Goal: Transaction & Acquisition: Purchase product/service

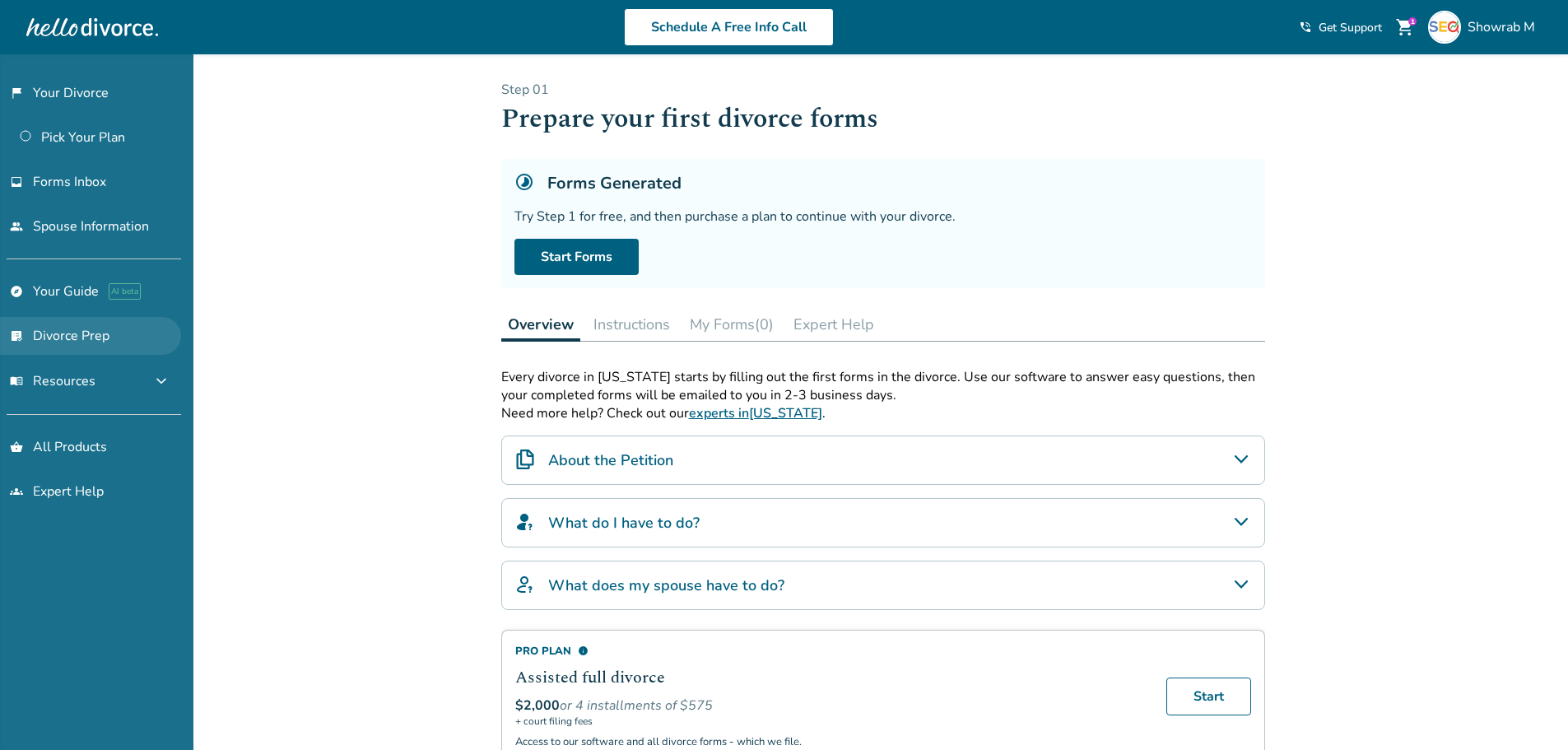
click at [107, 346] on link "list_alt_check Divorce Prep" at bounding box center [91, 336] width 181 height 38
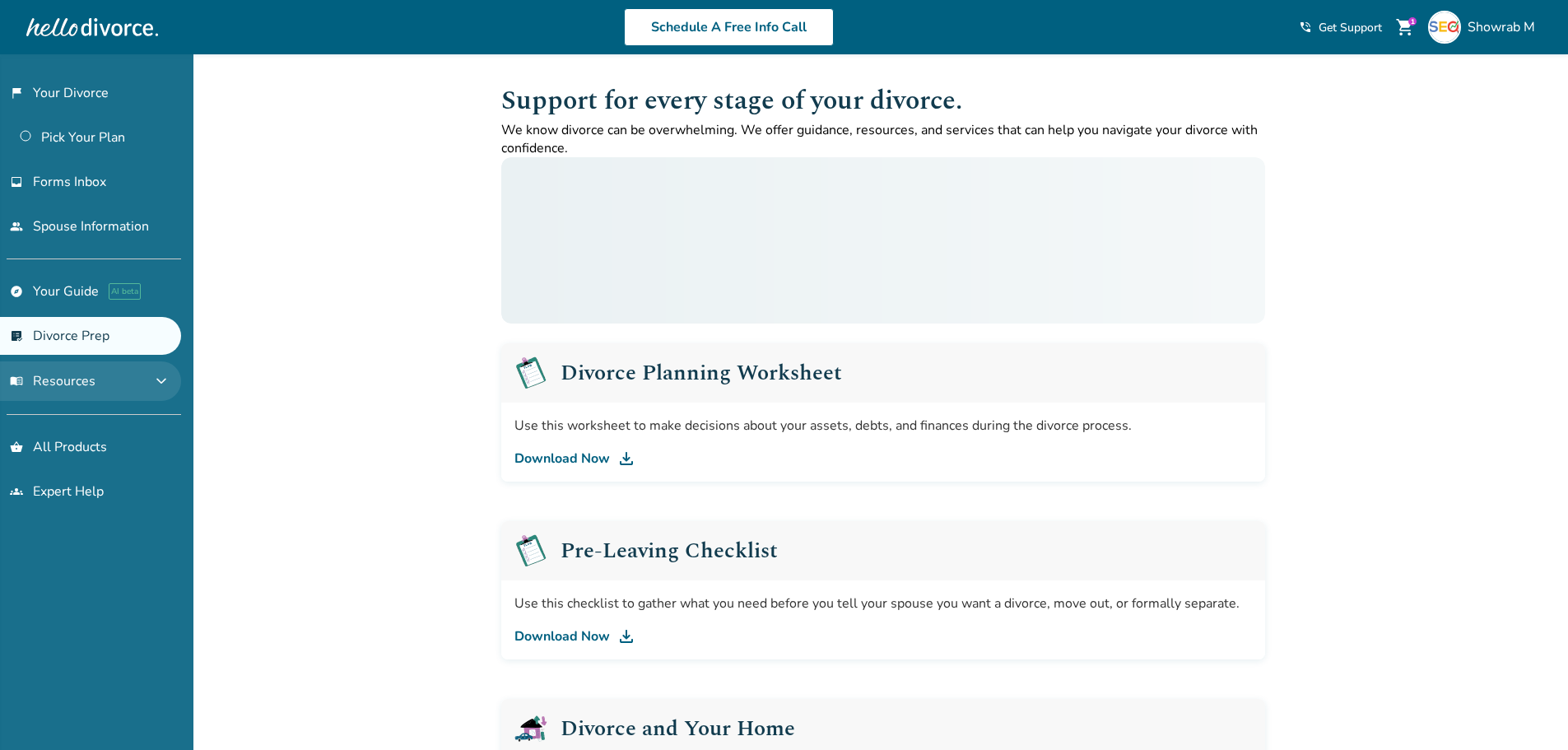
click at [118, 378] on button "menu_book Resources expand_more" at bounding box center [91, 381] width 181 height 39
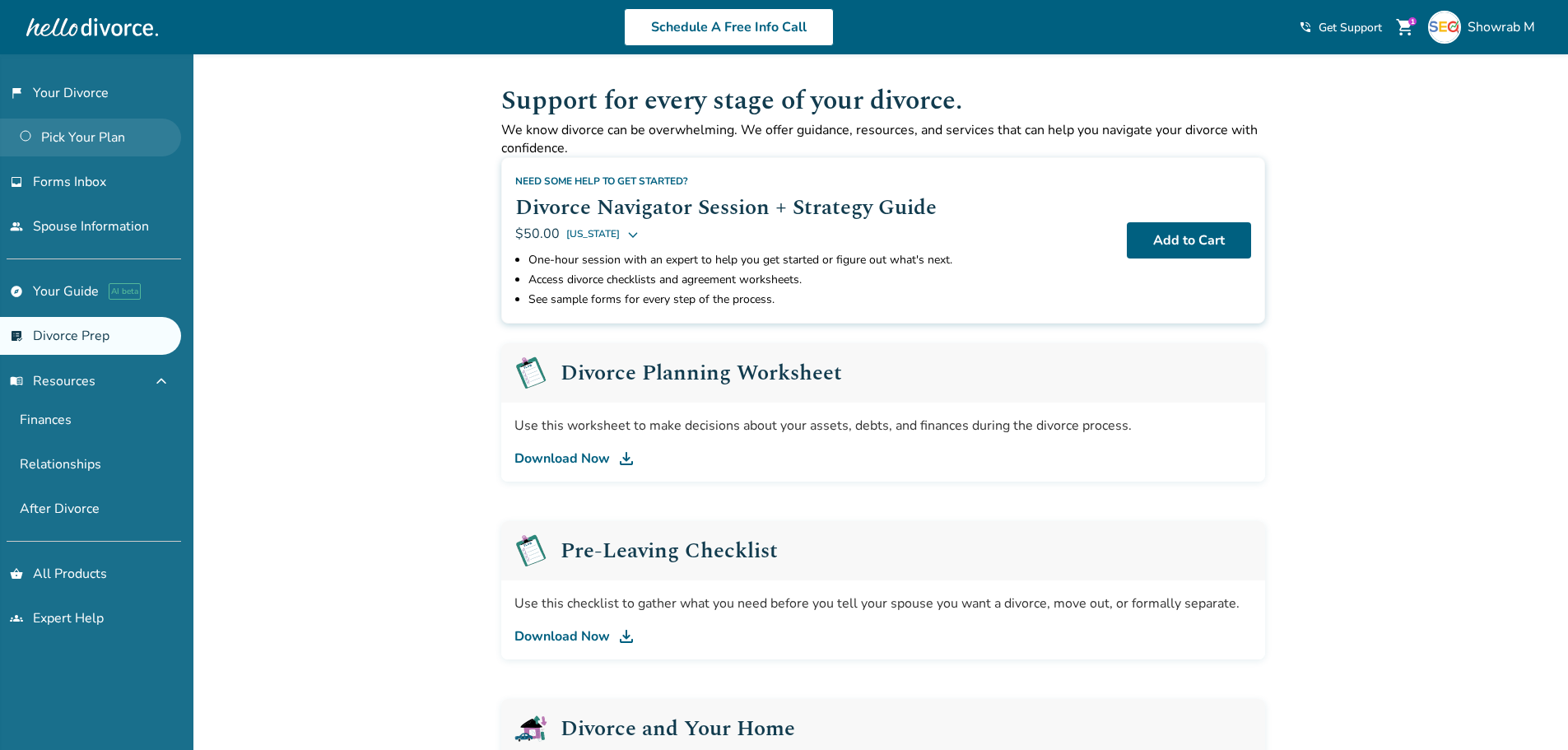
click at [86, 148] on link "Pick Your Plan" at bounding box center [91, 137] width 181 height 38
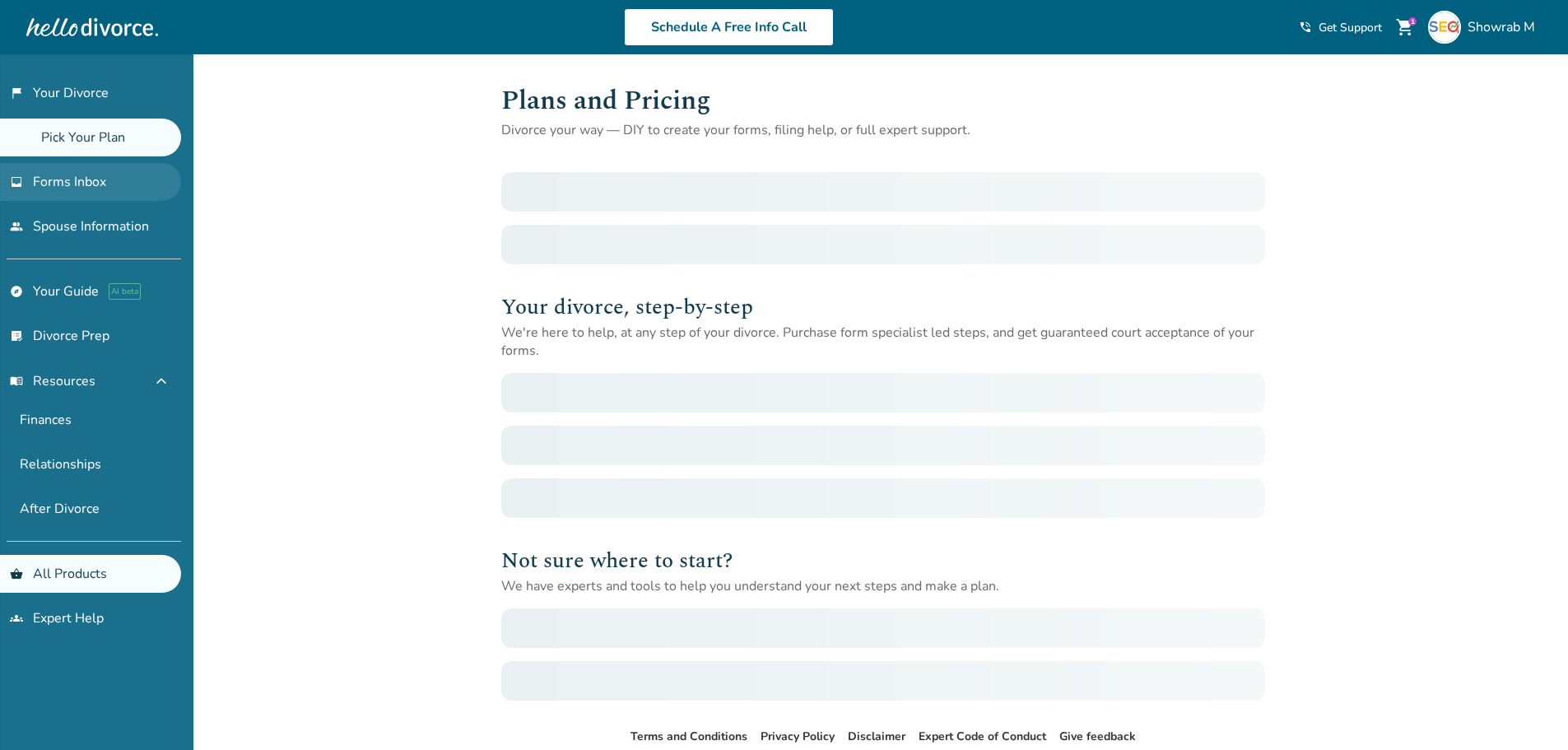
click at [86, 169] on link "inbox Forms Inbox" at bounding box center [91, 181] width 181 height 38
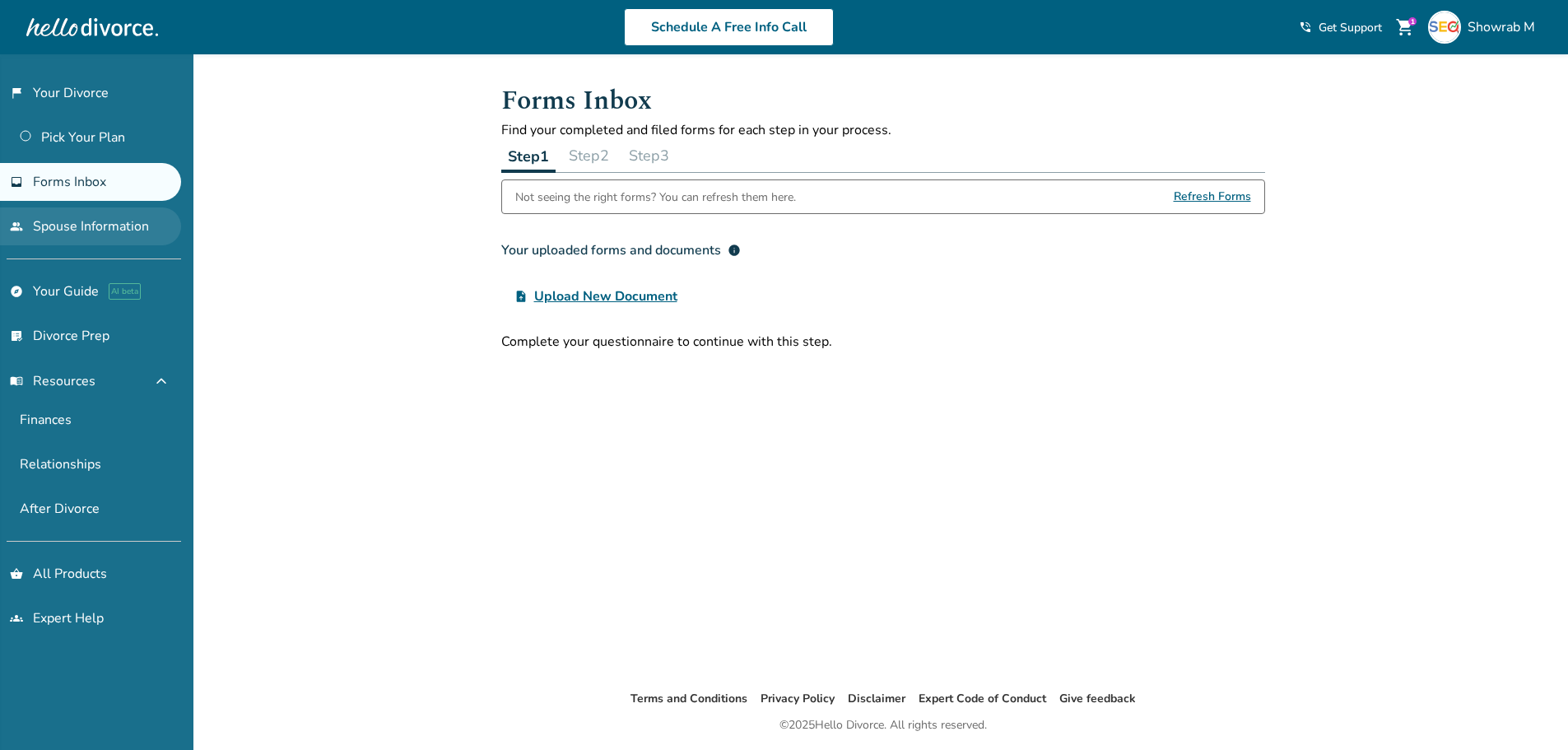
click at [89, 222] on link "people Spouse Information" at bounding box center [91, 226] width 181 height 38
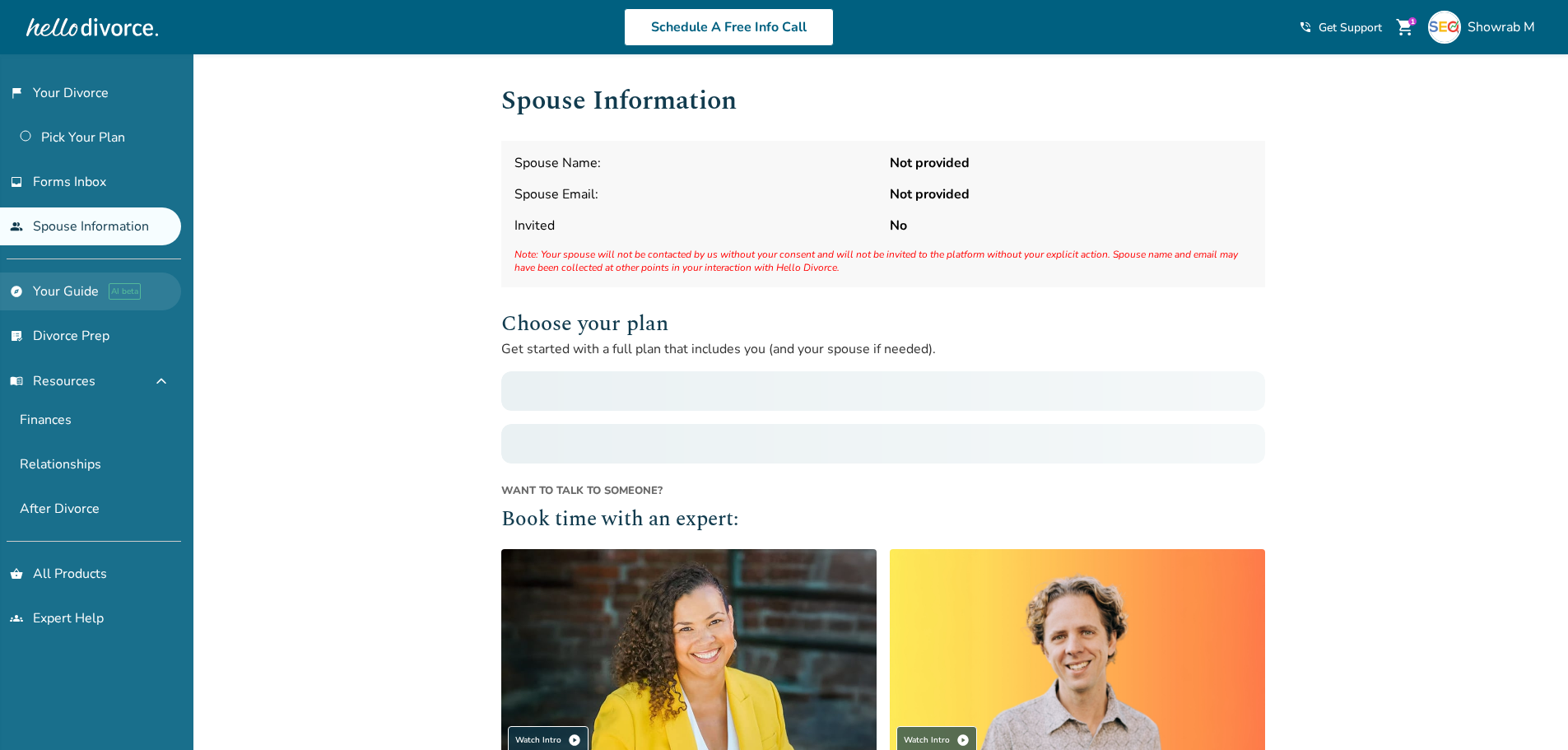
click at [96, 279] on link "explore Your Guide AI beta" at bounding box center [91, 291] width 181 height 38
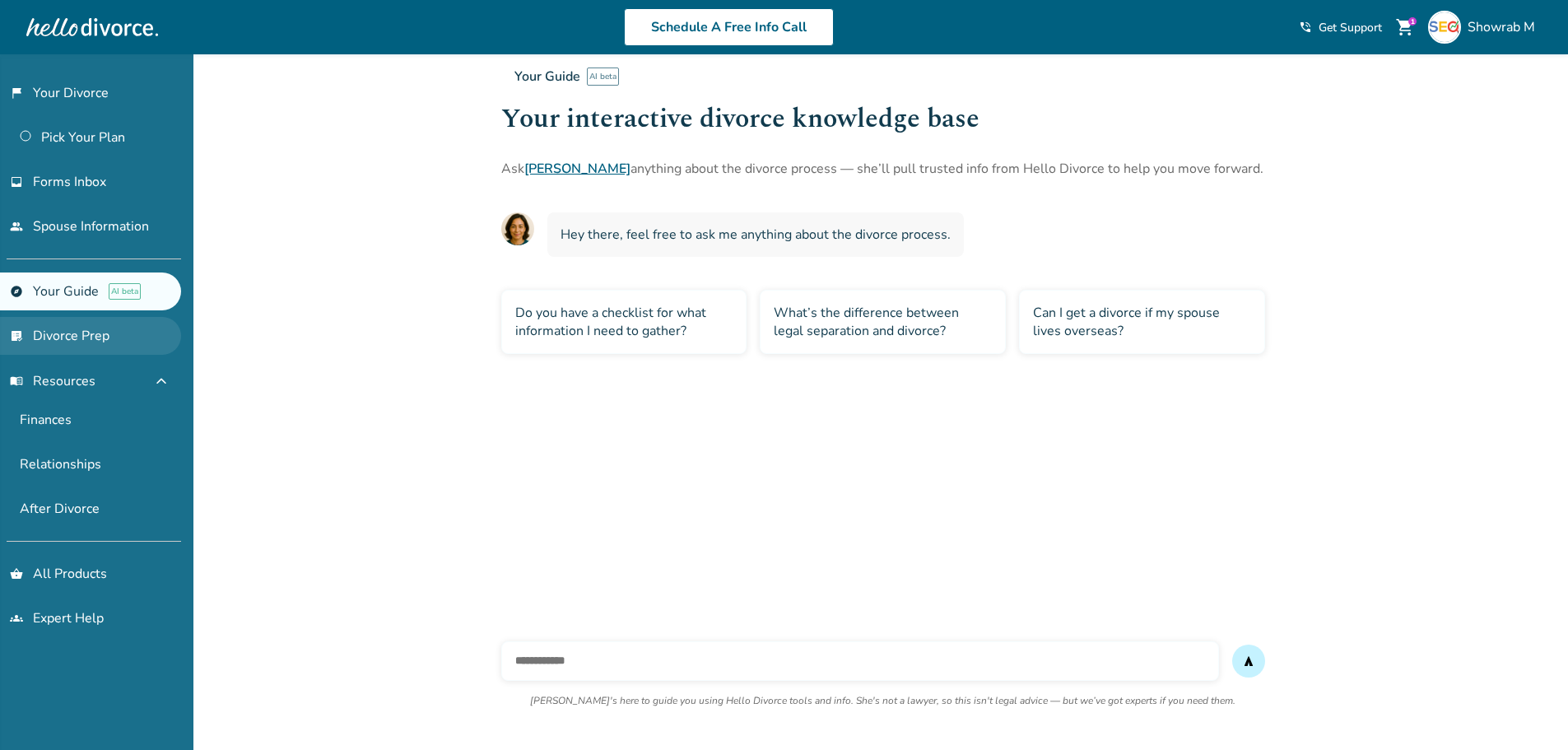
click at [94, 327] on link "list_alt_check Divorce Prep" at bounding box center [91, 336] width 181 height 38
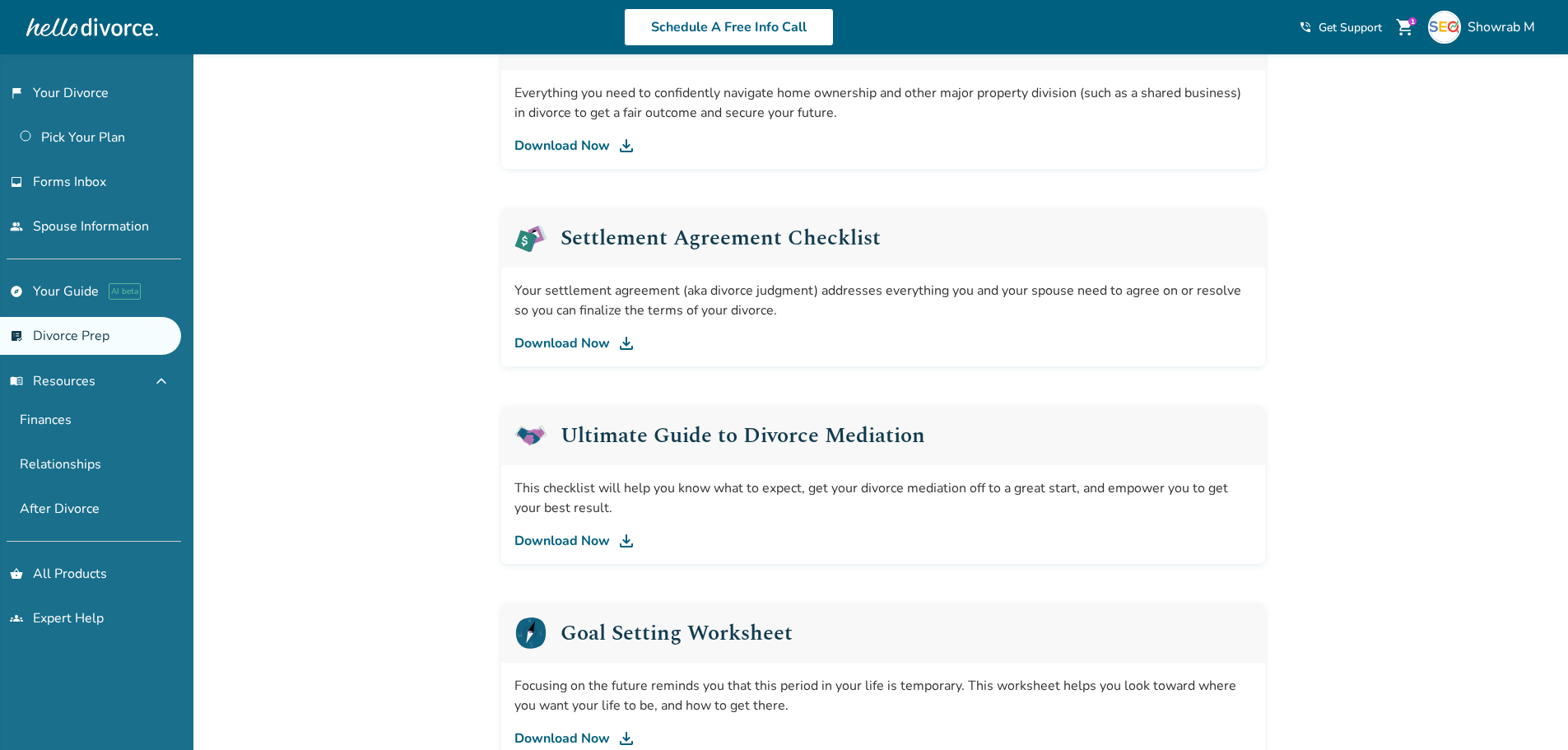
scroll to position [824, 0]
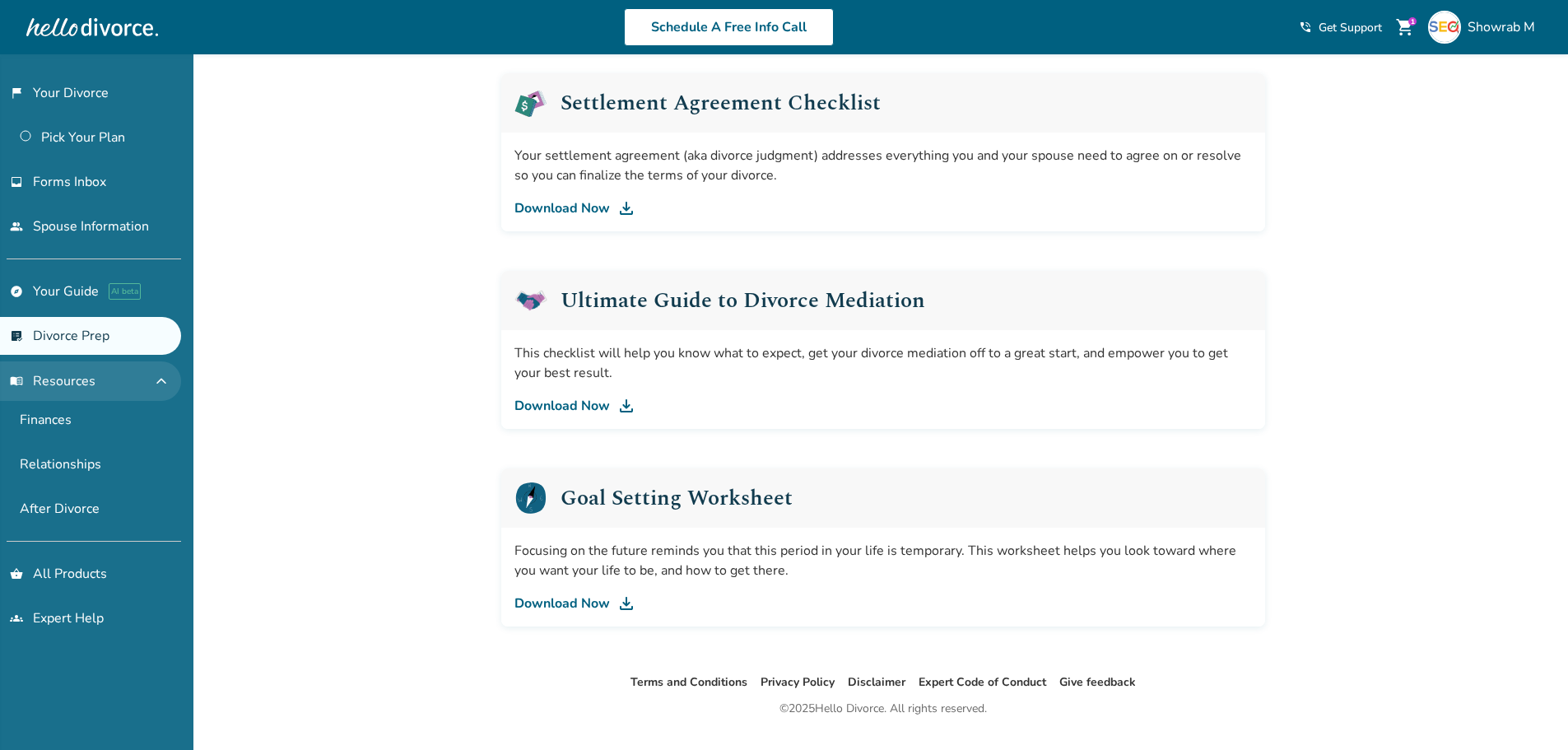
click at [59, 375] on span "menu_book Resources" at bounding box center [53, 382] width 86 height 18
click at [77, 384] on span "menu_book Resources" at bounding box center [53, 382] width 86 height 18
click at [60, 433] on link "Finances" at bounding box center [91, 419] width 181 height 38
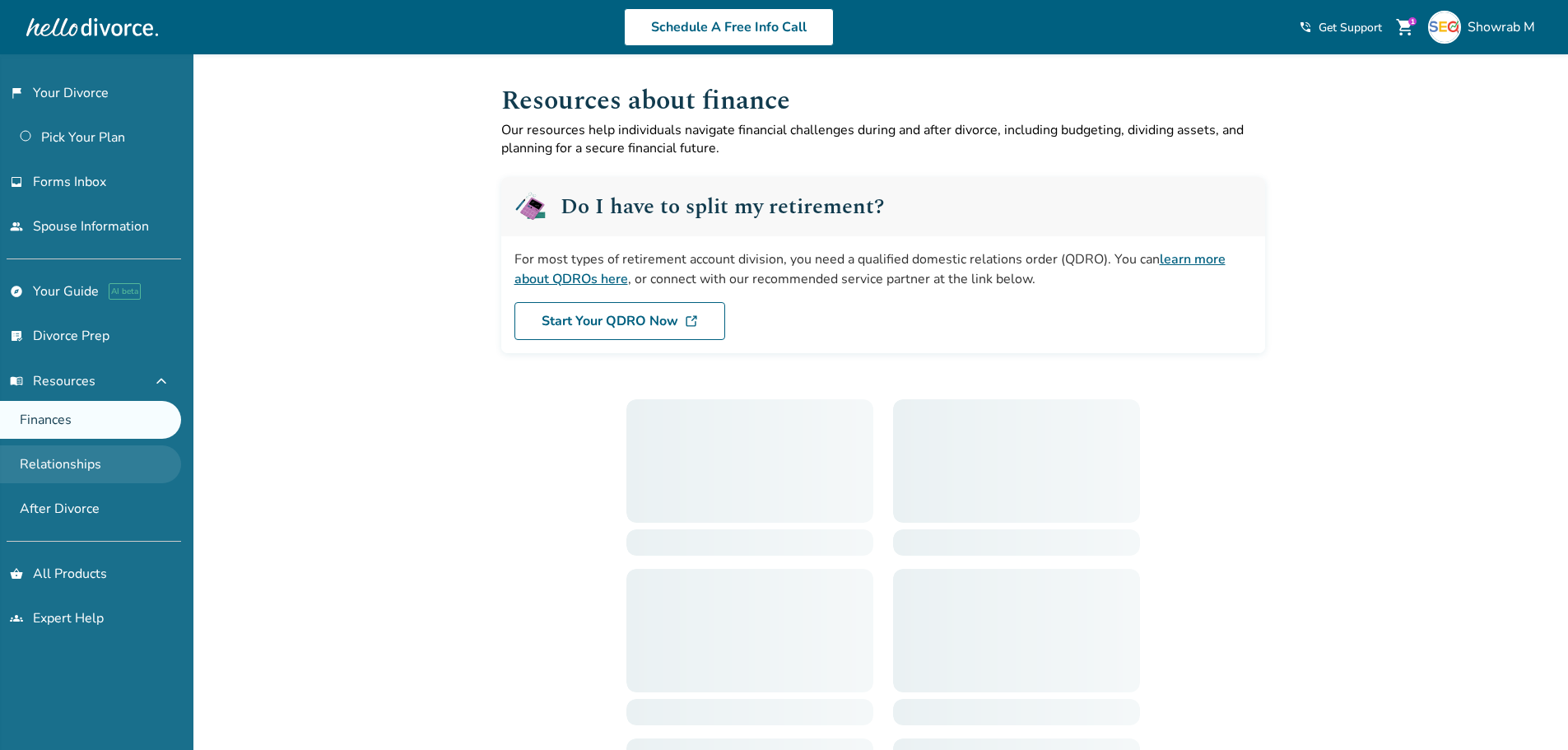
click at [83, 474] on link "Relationships" at bounding box center [91, 464] width 181 height 38
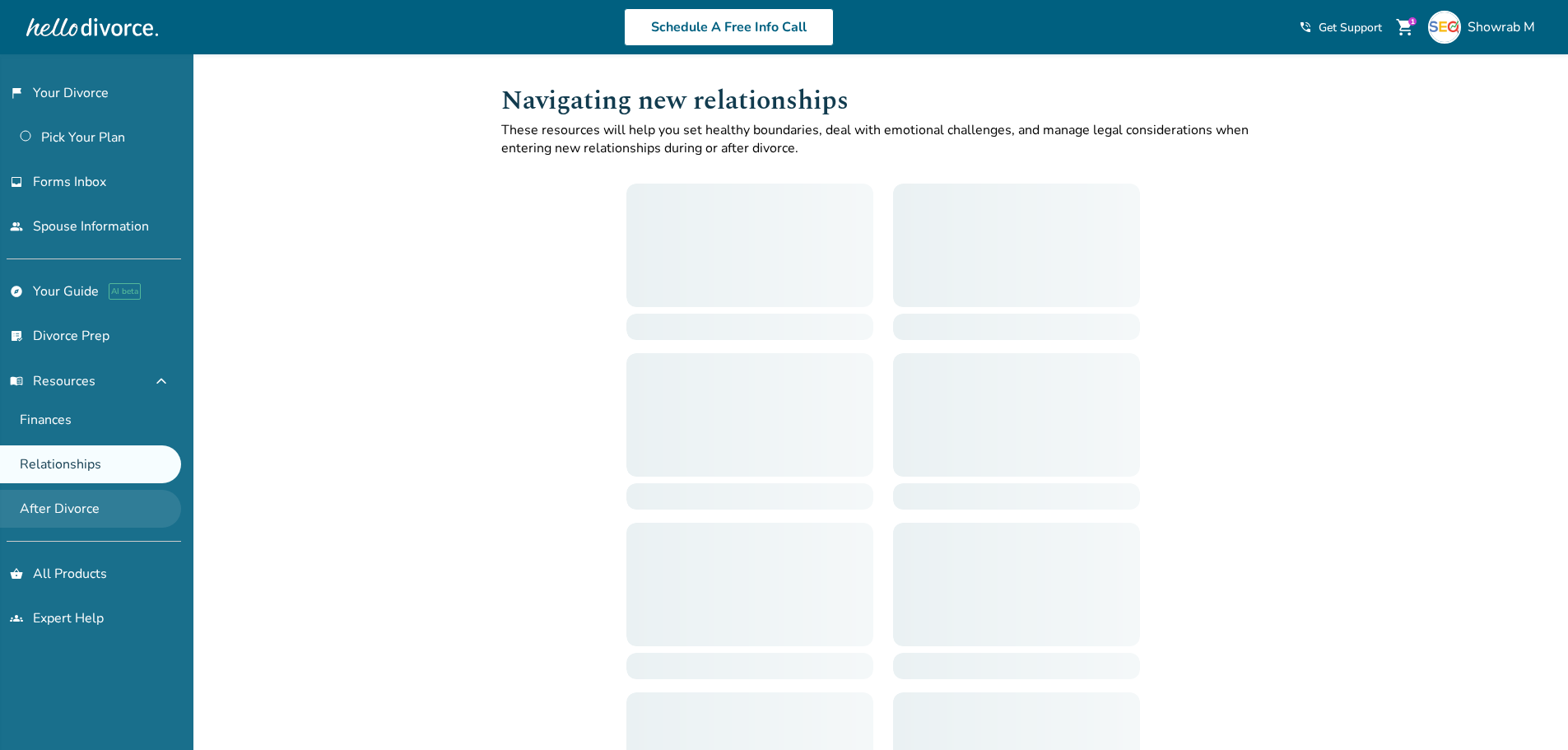
click at [88, 513] on link "After Divorce" at bounding box center [91, 508] width 181 height 38
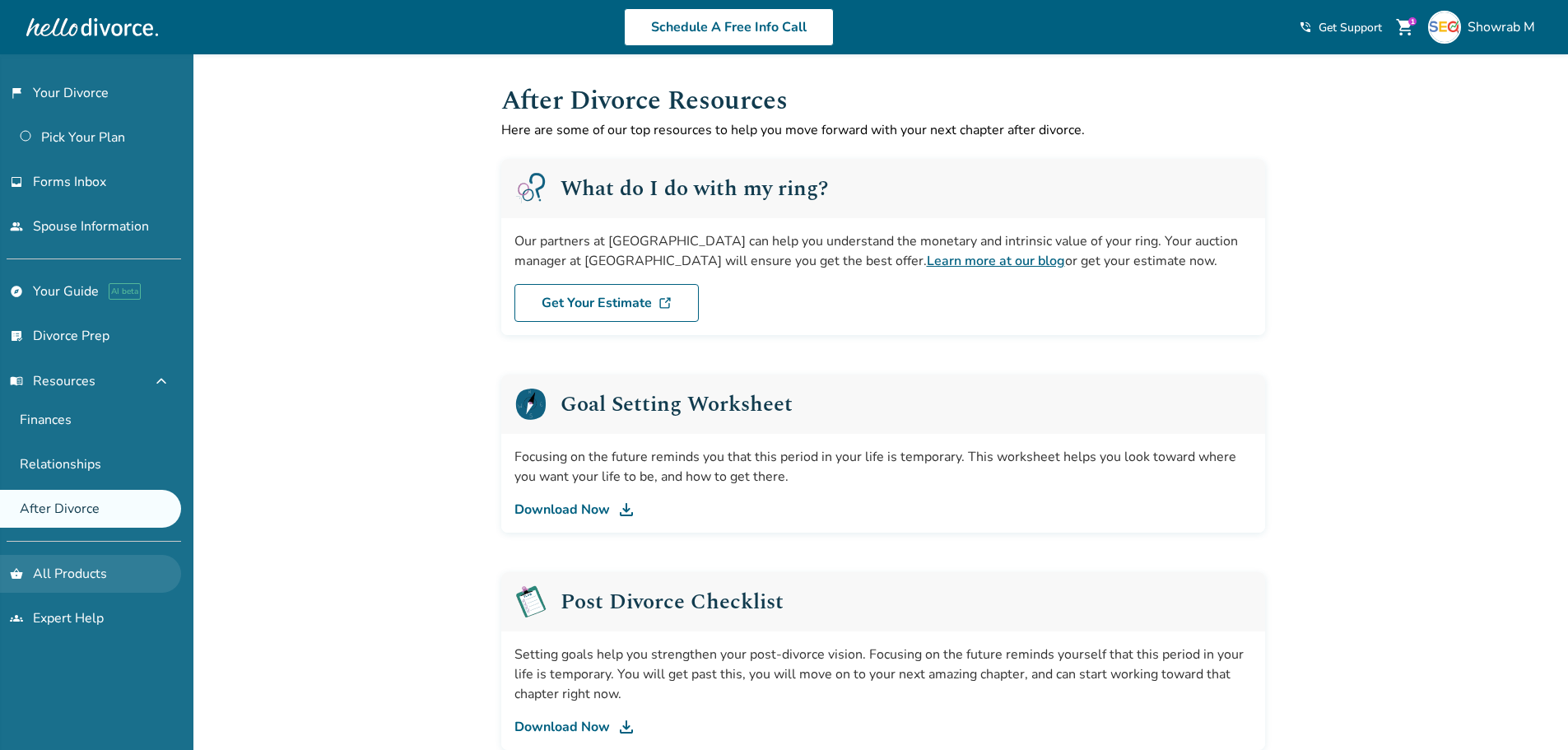
click at [91, 586] on link "shopping_basket All Products" at bounding box center [91, 574] width 181 height 38
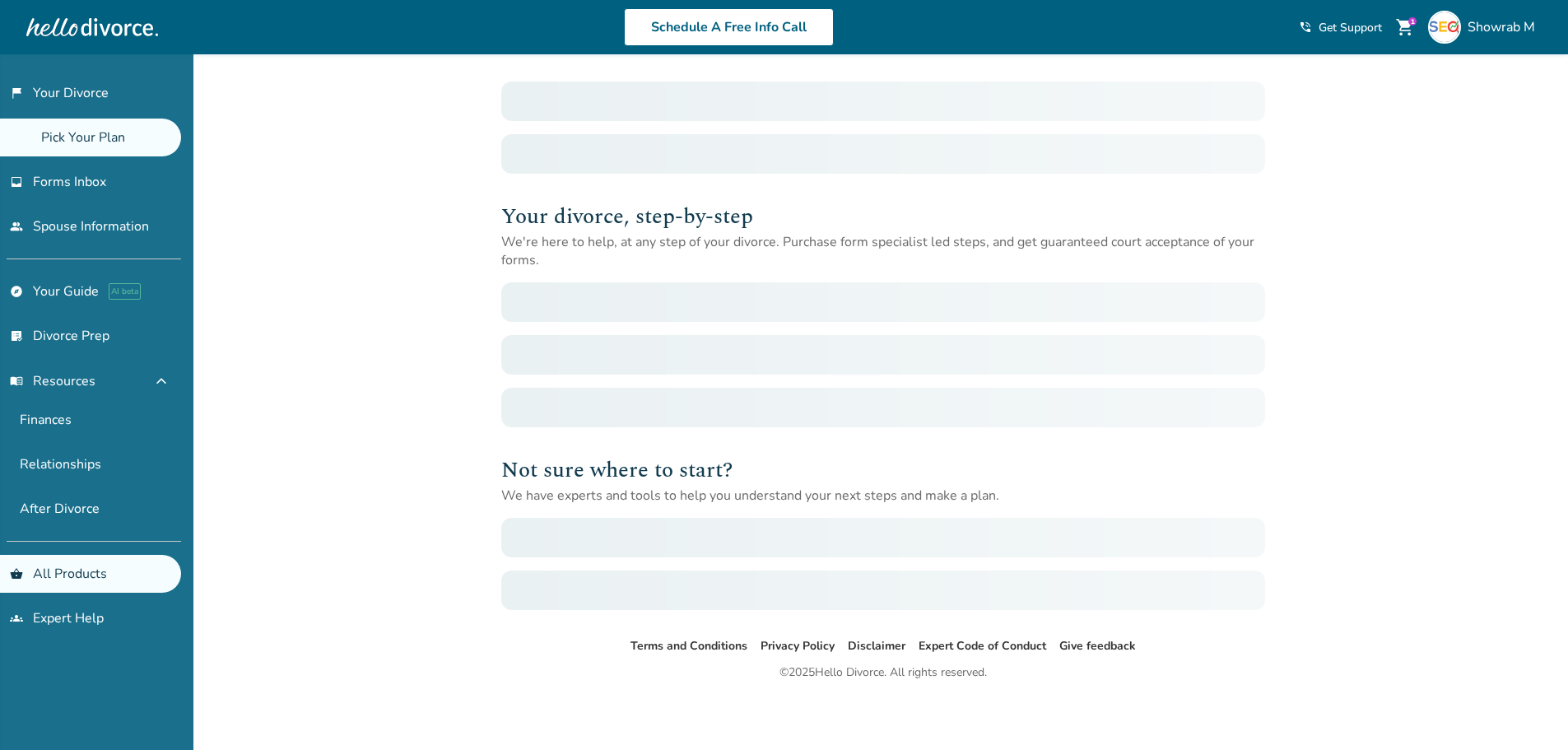
scroll to position [92, 0]
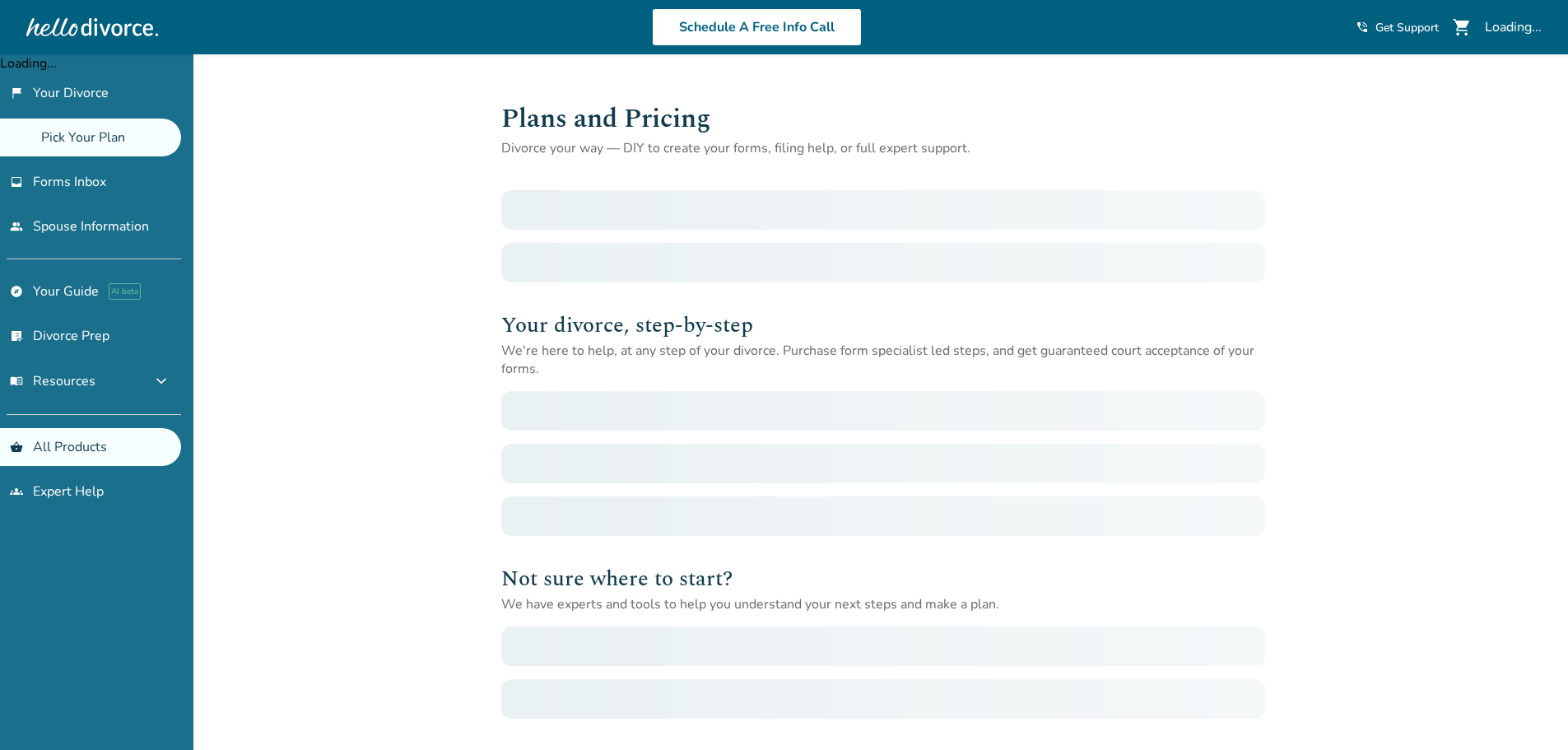
drag, startPoint x: 584, startPoint y: 404, endPoint x: 562, endPoint y: 397, distance: 23.1
click at [750, 397] on div at bounding box center [883, 410] width 764 height 39
drag, startPoint x: 555, startPoint y: 395, endPoint x: 506, endPoint y: 336, distance: 76.7
click at [693, 378] on div "Your divorce, step-by-step We're here to help, at any step of your divorce. Pur…" at bounding box center [883, 455] width 764 height 529
drag, startPoint x: 506, startPoint y: 336, endPoint x: 519, endPoint y: 326, distance: 16.4
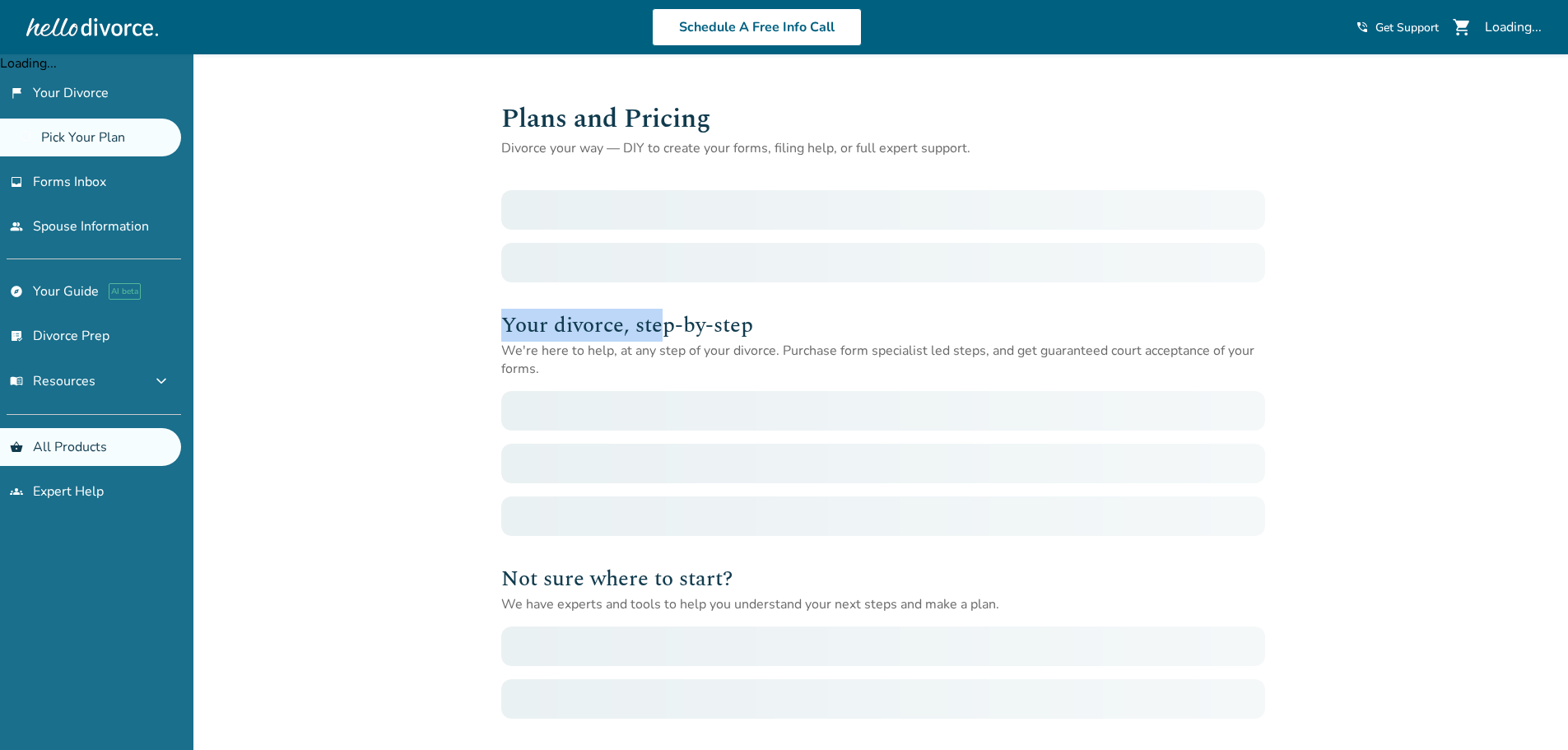
click at [654, 322] on h2 "Your divorce, step-by-step" at bounding box center [883, 325] width 764 height 33
click at [717, 336] on h2 "Your divorce, step-by-step" at bounding box center [883, 325] width 764 height 33
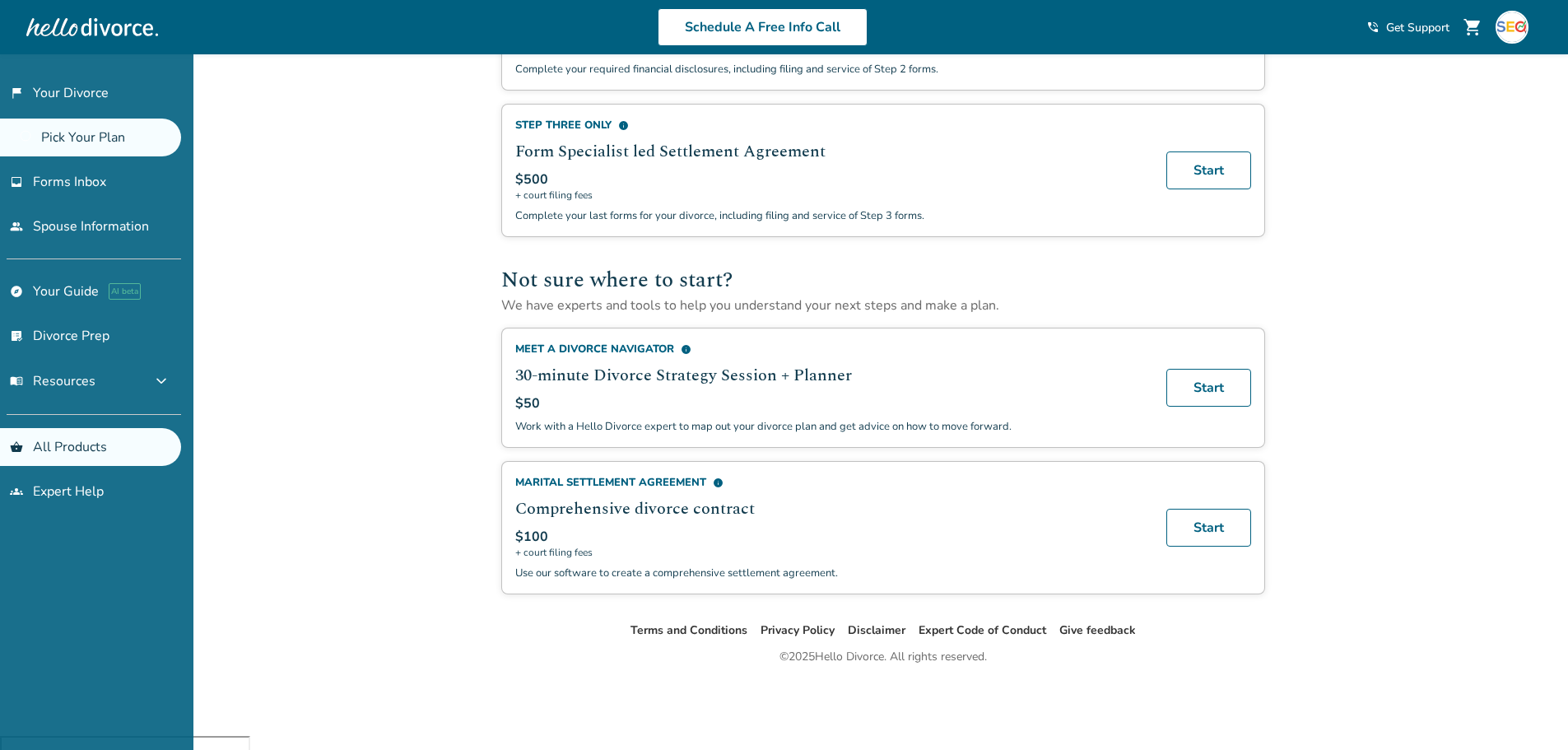
scroll to position [751, 0]
click at [465, 549] on div "Added to cart Plans and Pricing Divorce your way — DIY to create your forms, fi…" at bounding box center [784, 19] width 1568 height 1432
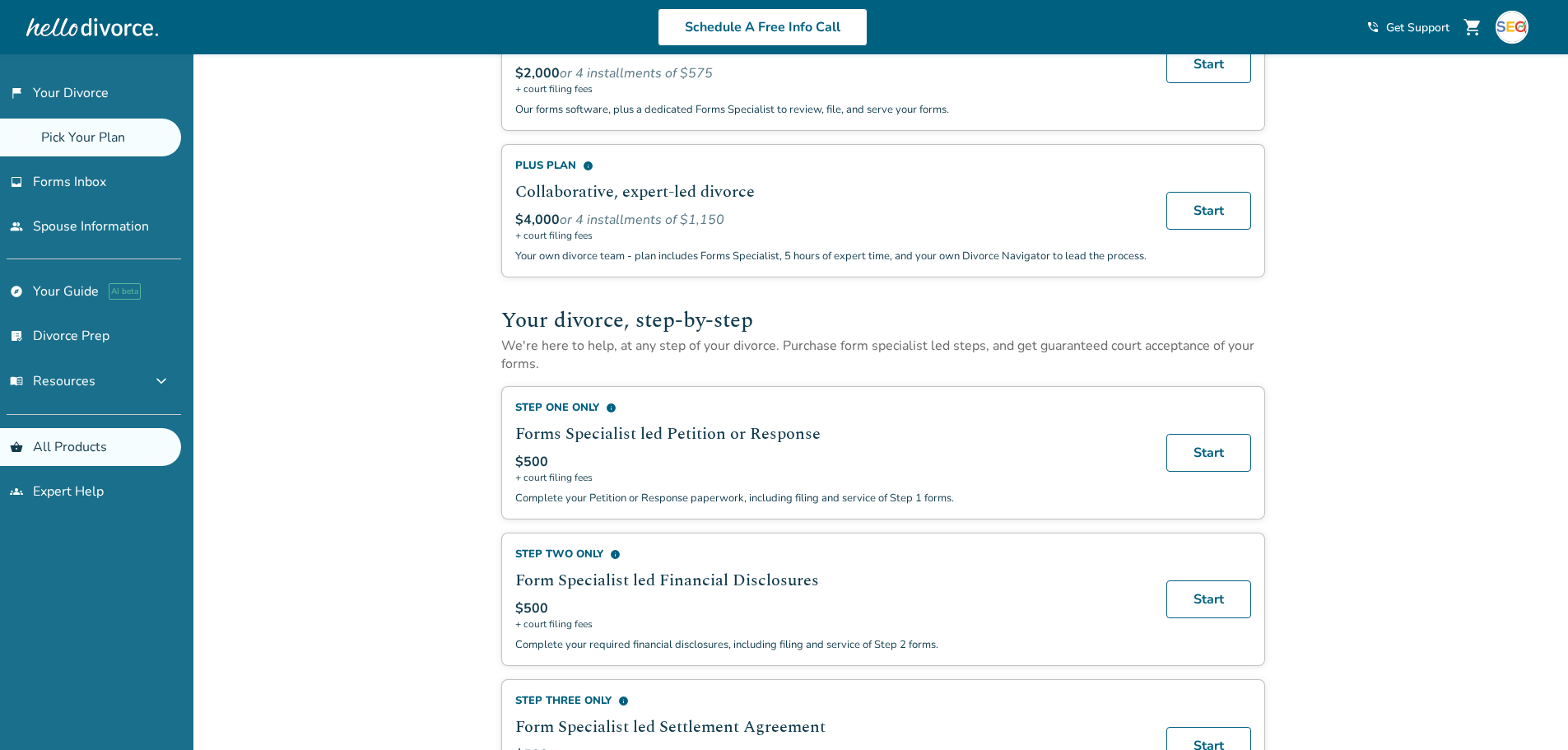
scroll to position [0, 0]
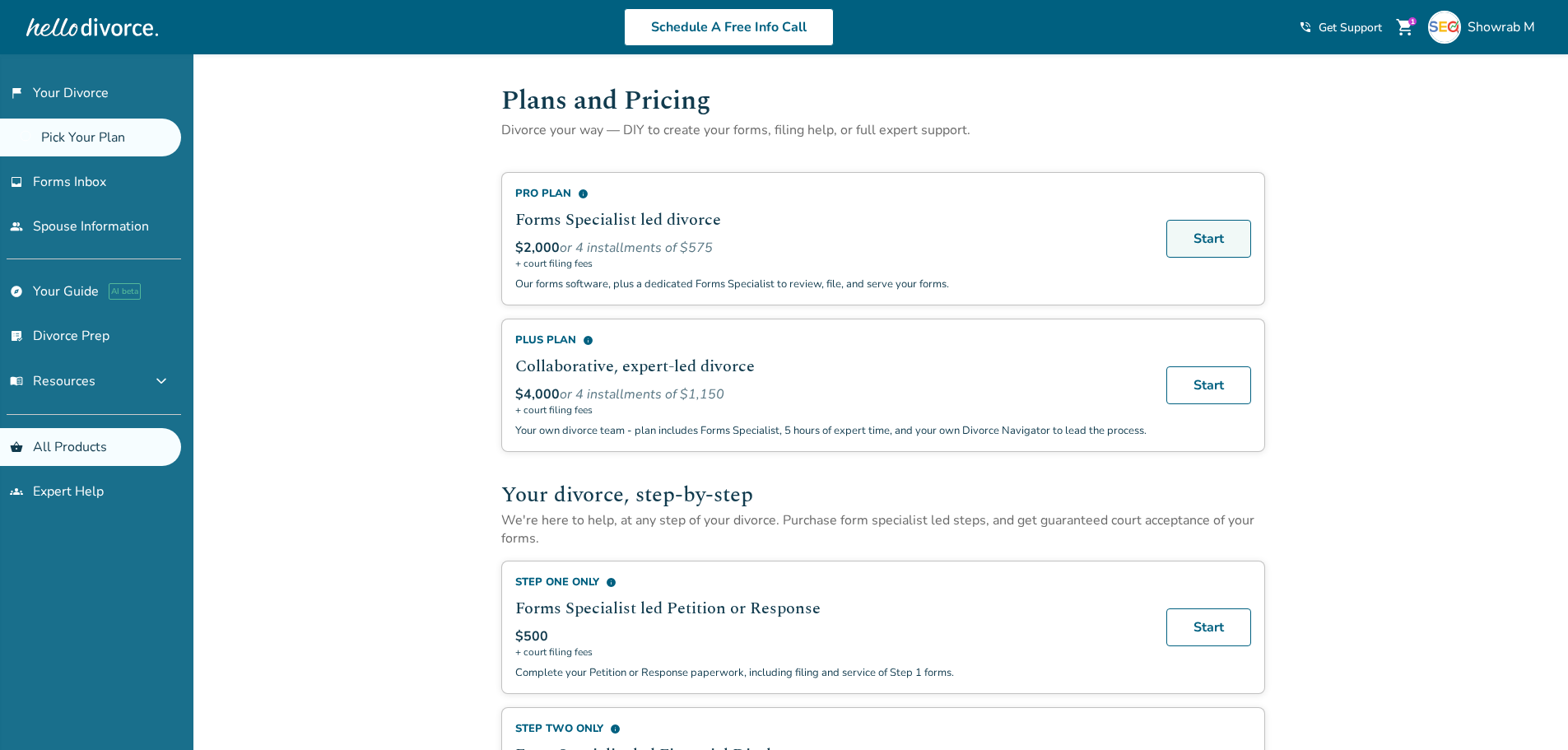
click at [1226, 233] on link "Start" at bounding box center [1208, 238] width 85 height 38
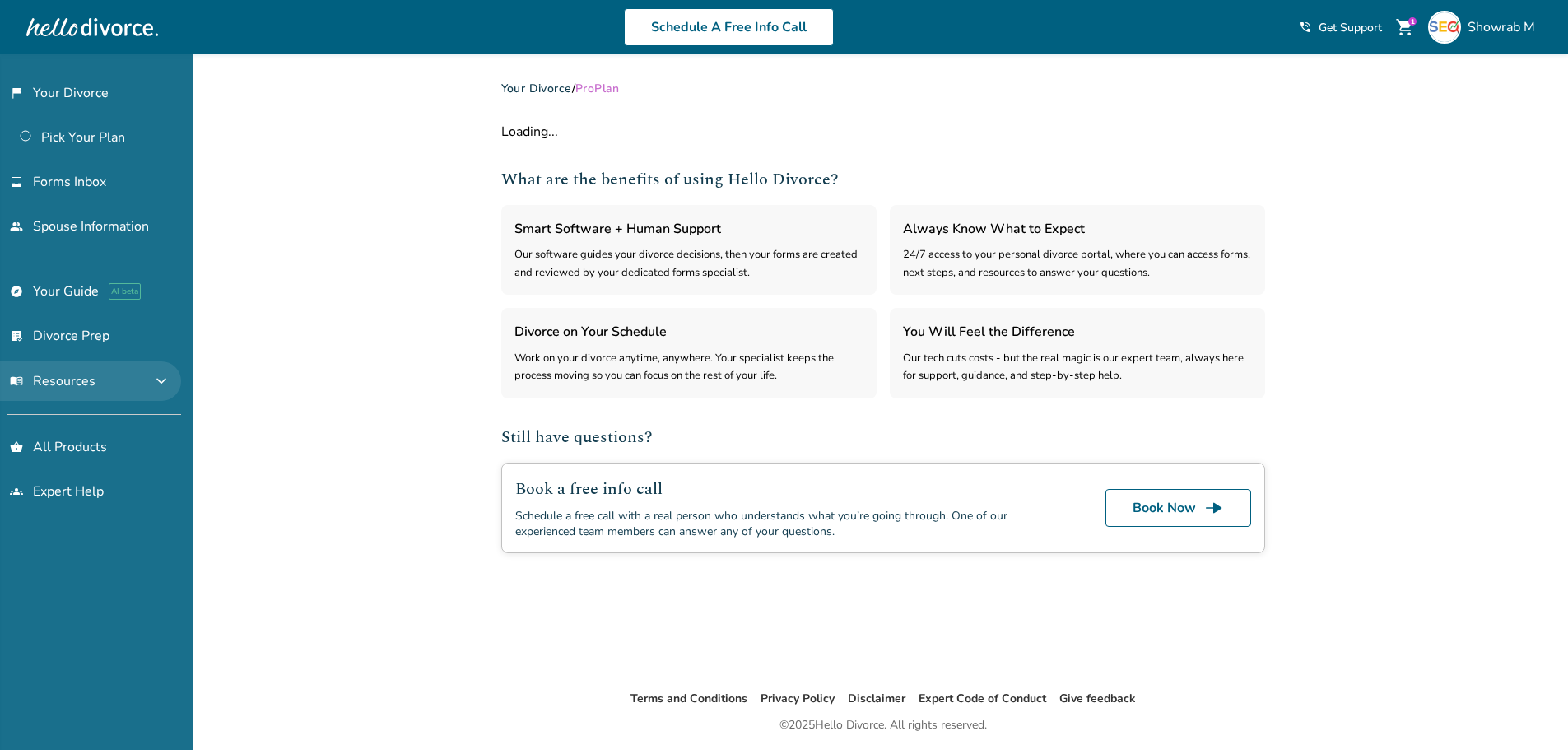
click at [57, 384] on span "menu_book Resources" at bounding box center [53, 382] width 86 height 18
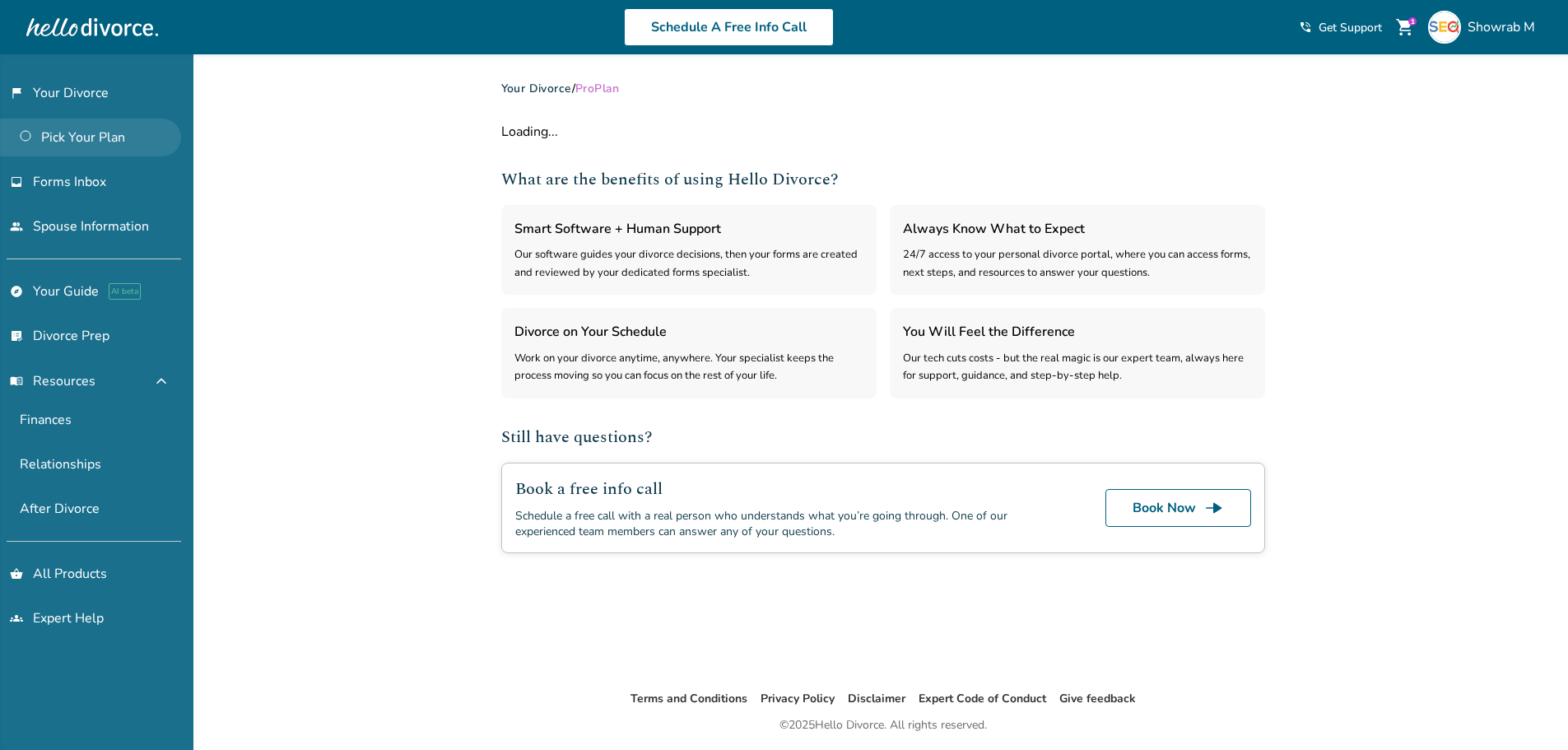
click at [83, 135] on link "Pick Your Plan" at bounding box center [91, 137] width 181 height 38
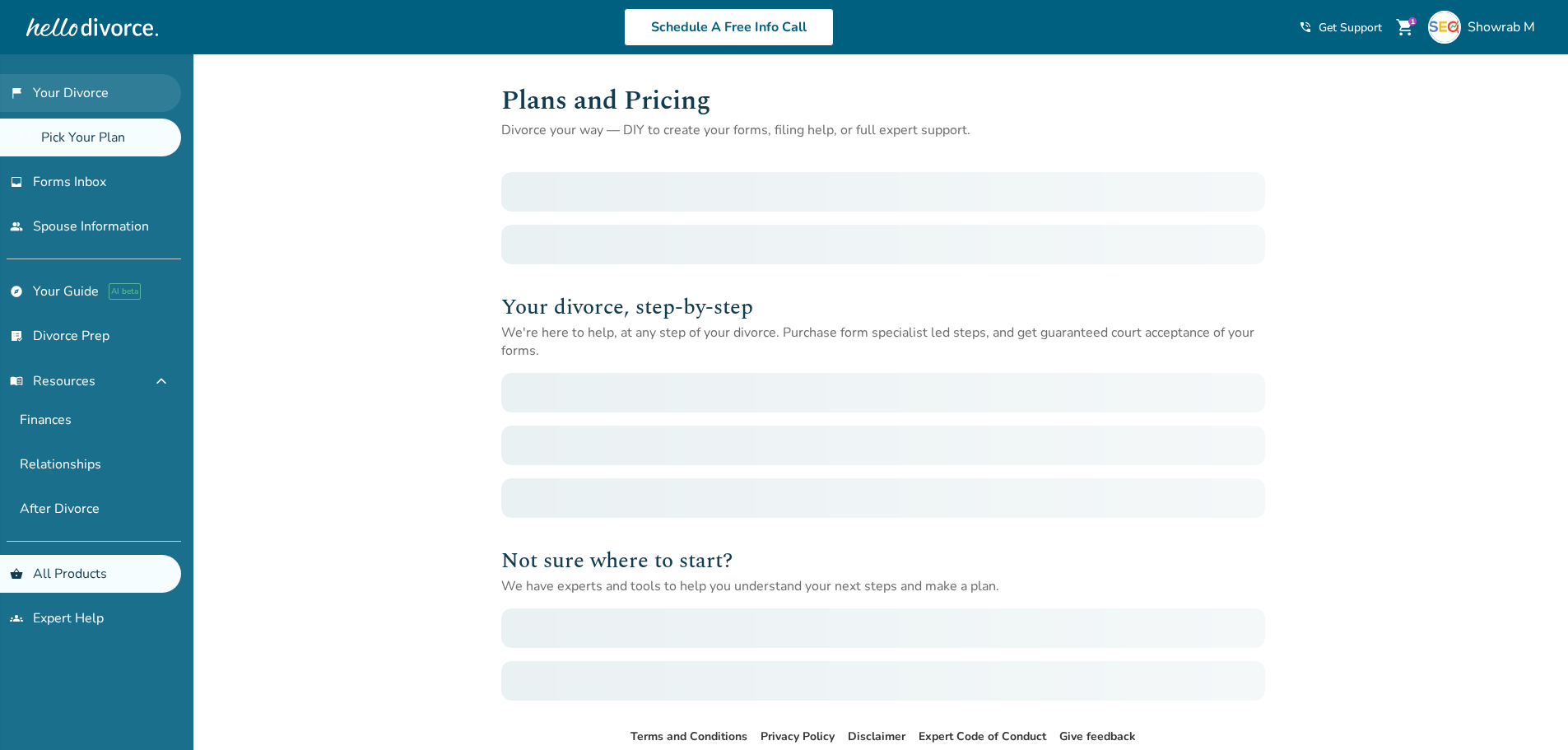
click at [91, 98] on link "flag_2 Your Divorce" at bounding box center [91, 92] width 181 height 38
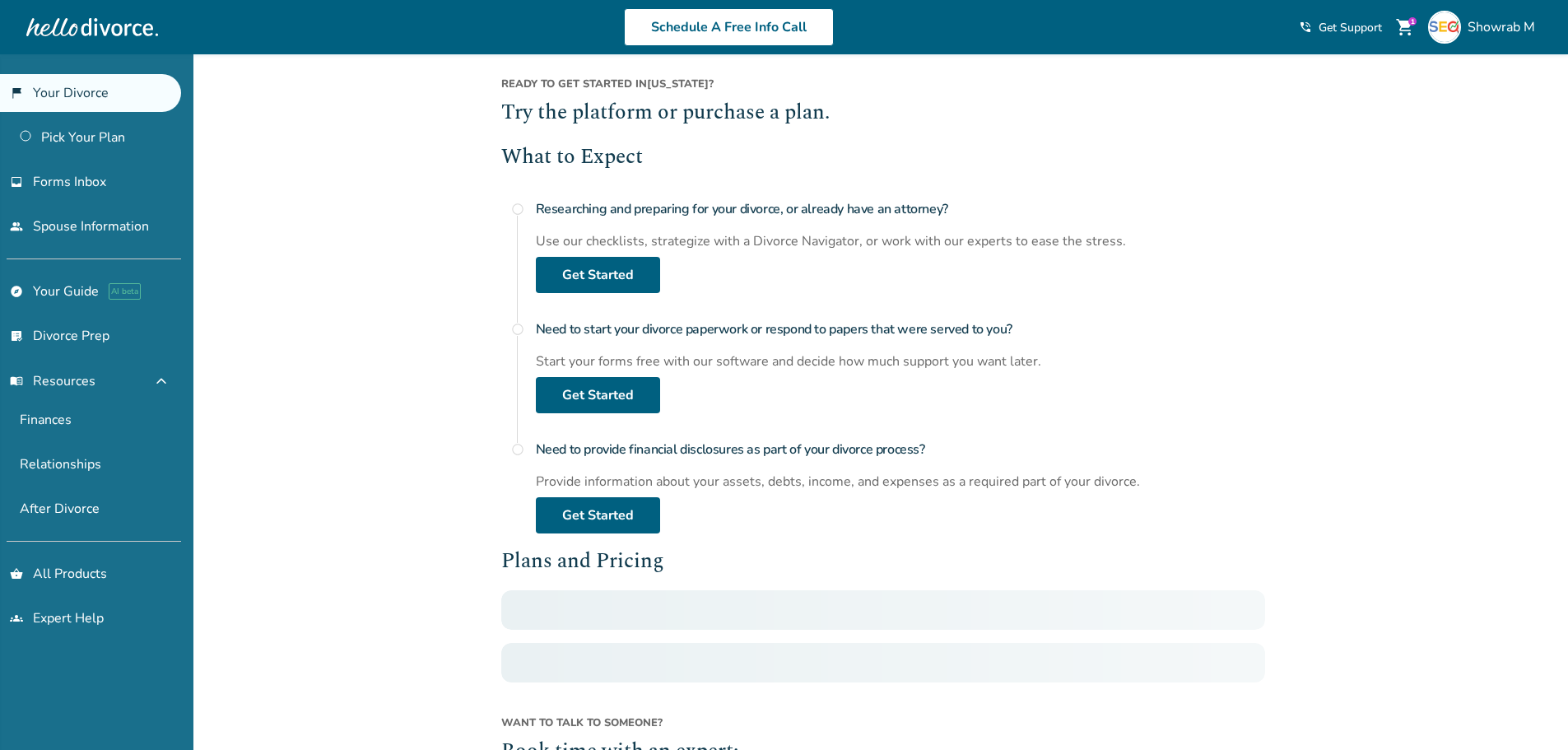
scroll to position [323, 0]
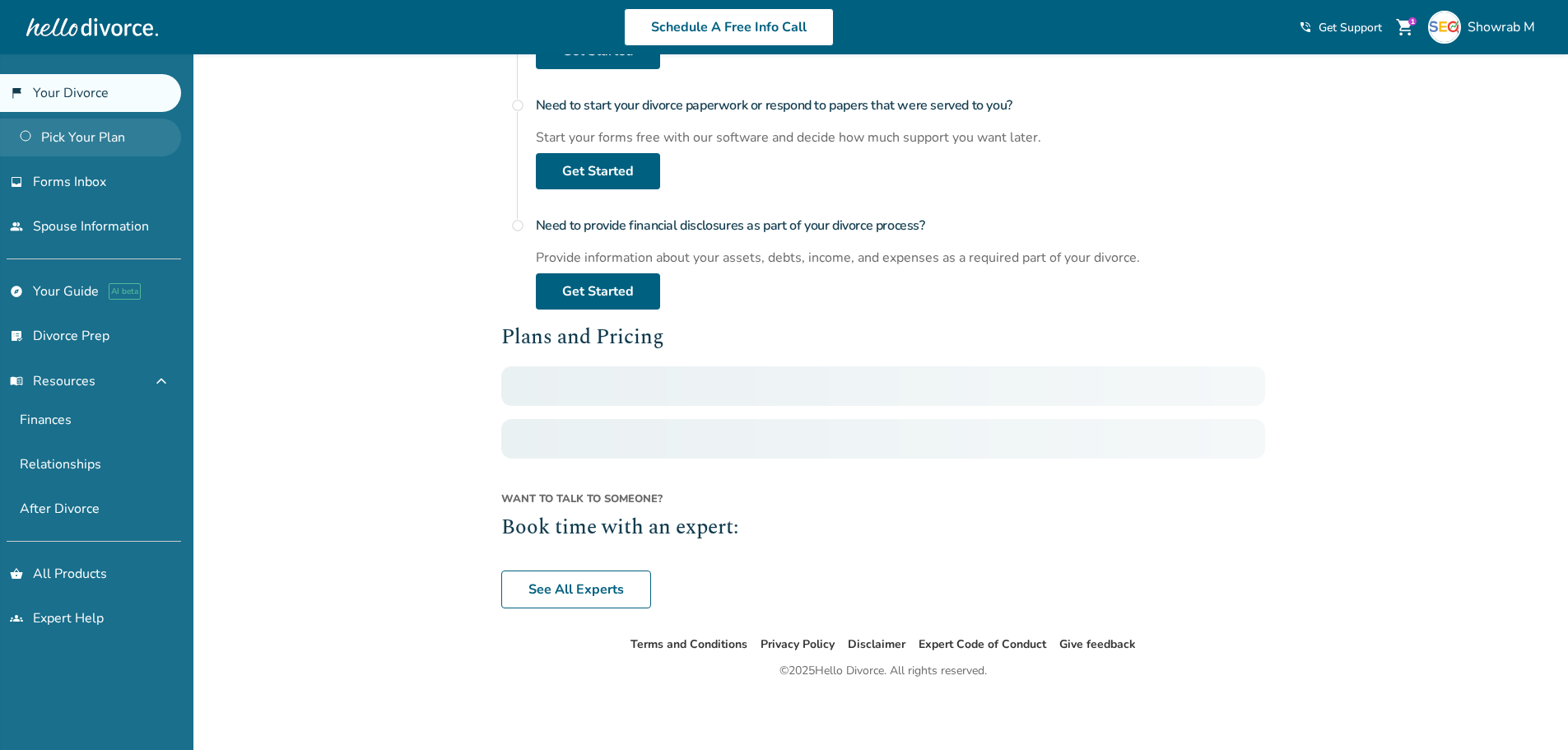
click at [61, 152] on link "Pick Your Plan" at bounding box center [91, 137] width 181 height 38
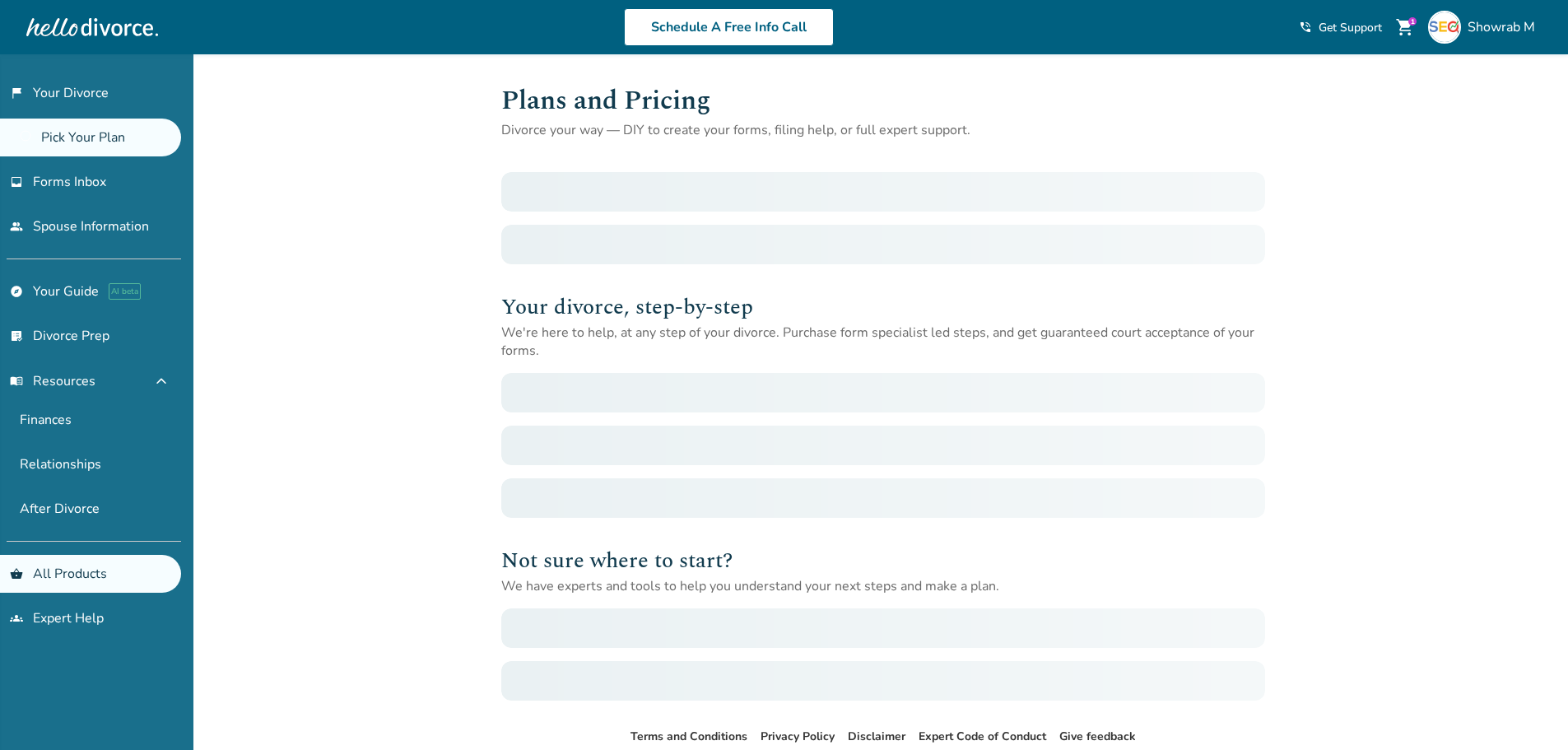
click at [1404, 33] on span "shopping_cart" at bounding box center [1405, 28] width 20 height 20
click at [1403, 26] on span "shopping_cart" at bounding box center [1405, 28] width 20 height 20
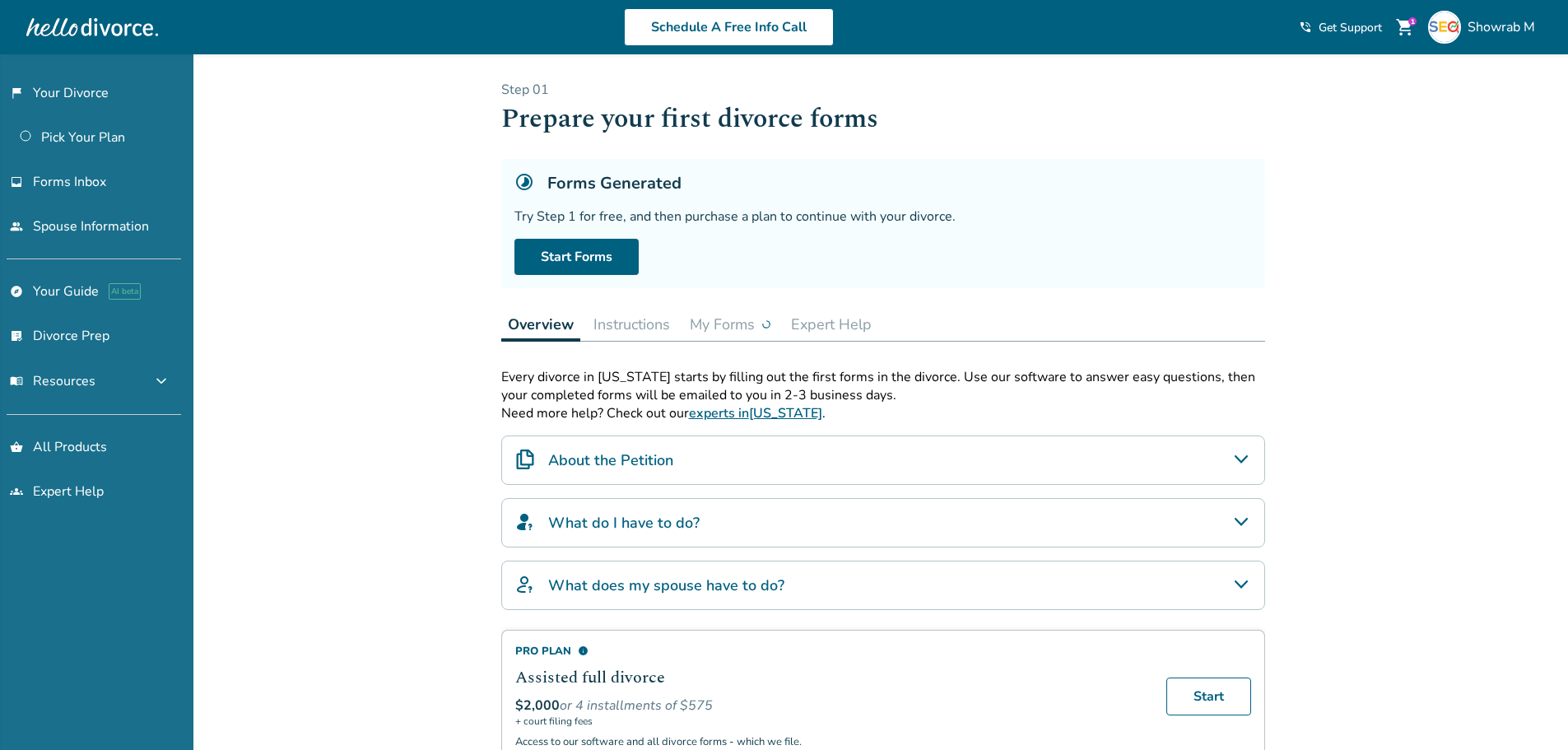
drag, startPoint x: 1242, startPoint y: 27, endPoint x: 1231, endPoint y: 75, distance: 49.2
click at [1225, 78] on div "Step 0 1 Prepare your first divorce forms Forms Generated Try Step 1 for free, …" at bounding box center [883, 495] width 790 height 882
click at [545, 235] on div "Forms Generated Try Step 1 for free, and then purchase a plan to continue with …" at bounding box center [883, 223] width 764 height 129
click at [564, 251] on link "Start Forms" at bounding box center [576, 257] width 124 height 36
